Goal: Task Accomplishment & Management: Use online tool/utility

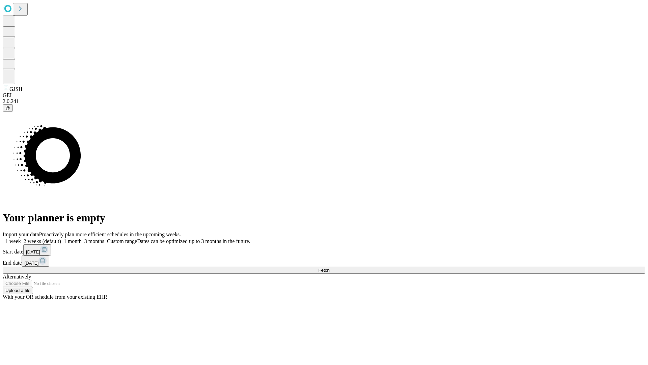
click at [330, 267] on span "Fetch" at bounding box center [323, 269] width 11 height 5
